Goal: Information Seeking & Learning: Learn about a topic

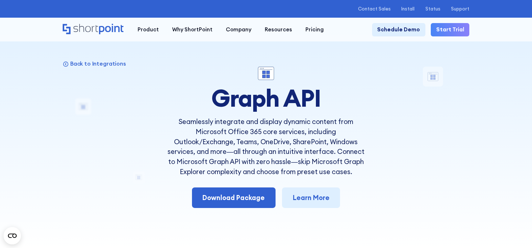
click at [63, 5] on div "Microsoft Graph API Connection -783 Days -21 Hours -45 Minutes -11 Seconds Unti…" at bounding box center [266, 9] width 407 height 10
